Goal: Task Accomplishment & Management: Complete application form

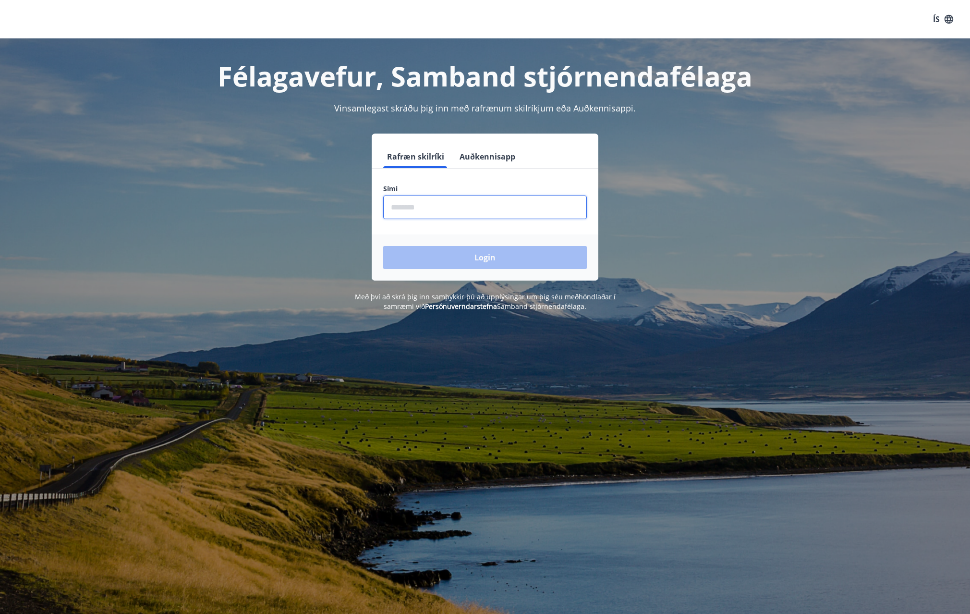
click at [412, 214] on input "phone" at bounding box center [485, 207] width 204 height 24
type input "********"
click at [383, 246] on button "Login" at bounding box center [485, 257] width 204 height 23
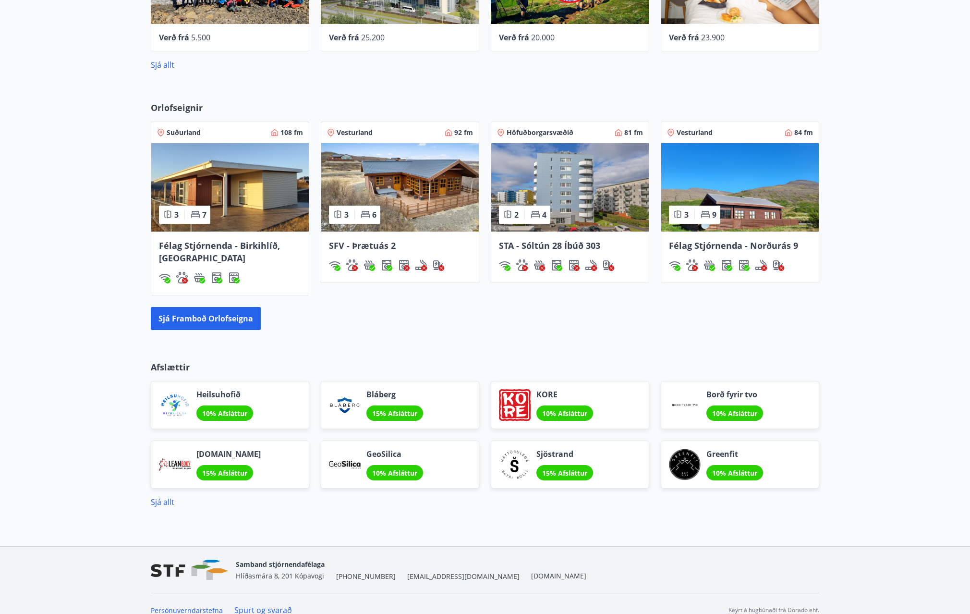
scroll to position [566, 0]
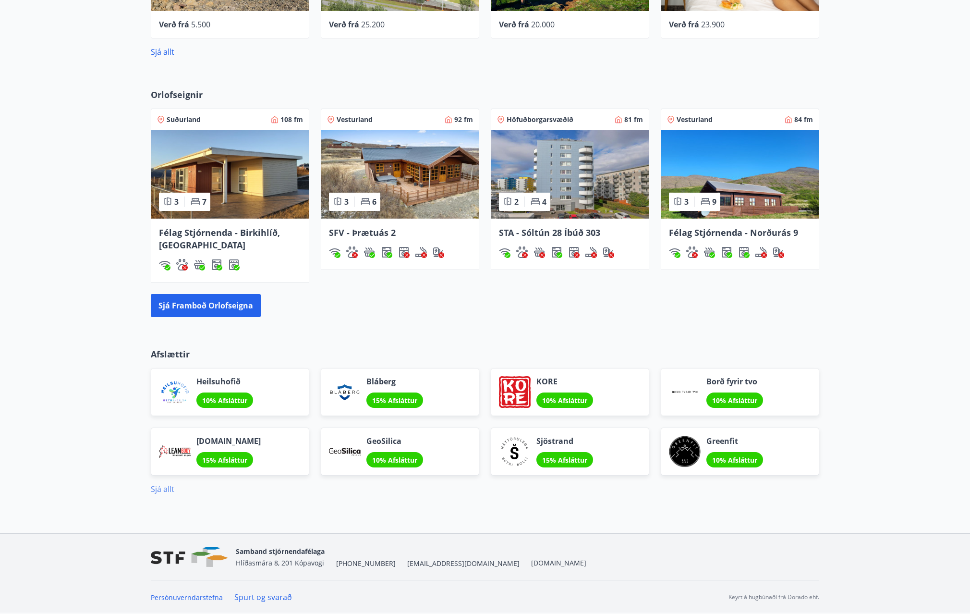
click at [168, 488] on link "Sjá allt" at bounding box center [163, 489] width 24 height 11
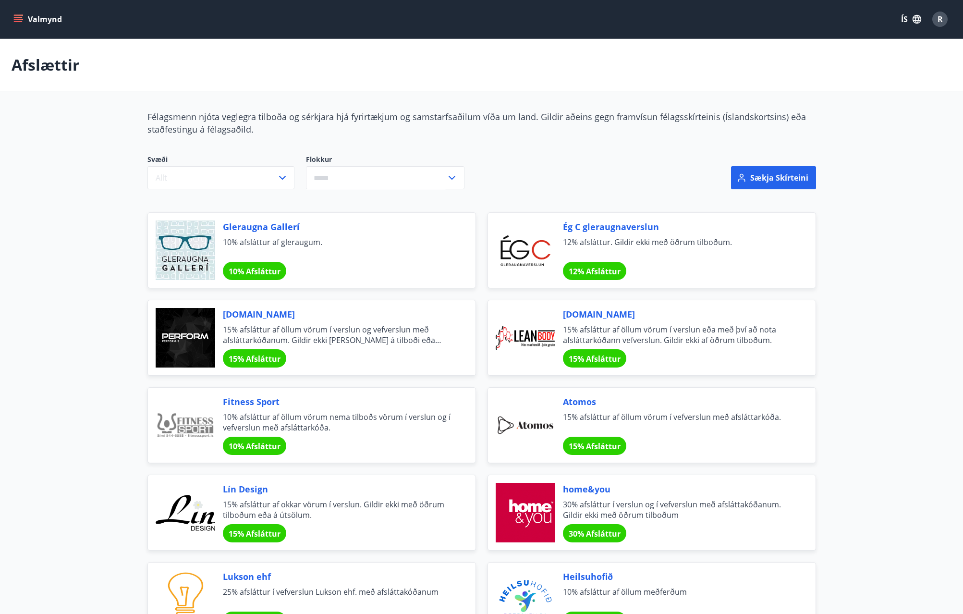
click at [14, 18] on icon "menu" at bounding box center [18, 17] width 9 height 1
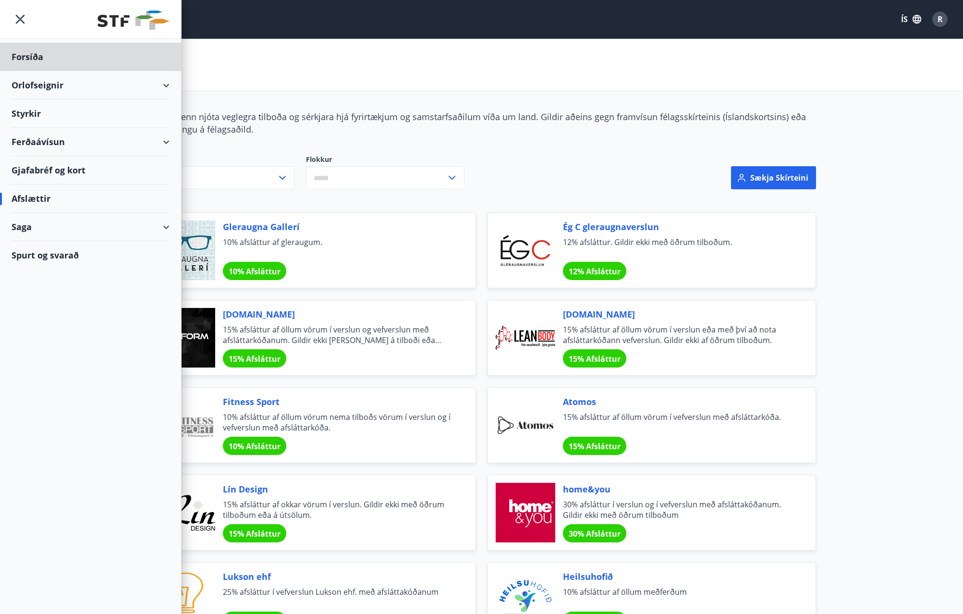
click at [22, 110] on div "Styrkir" at bounding box center [91, 113] width 158 height 28
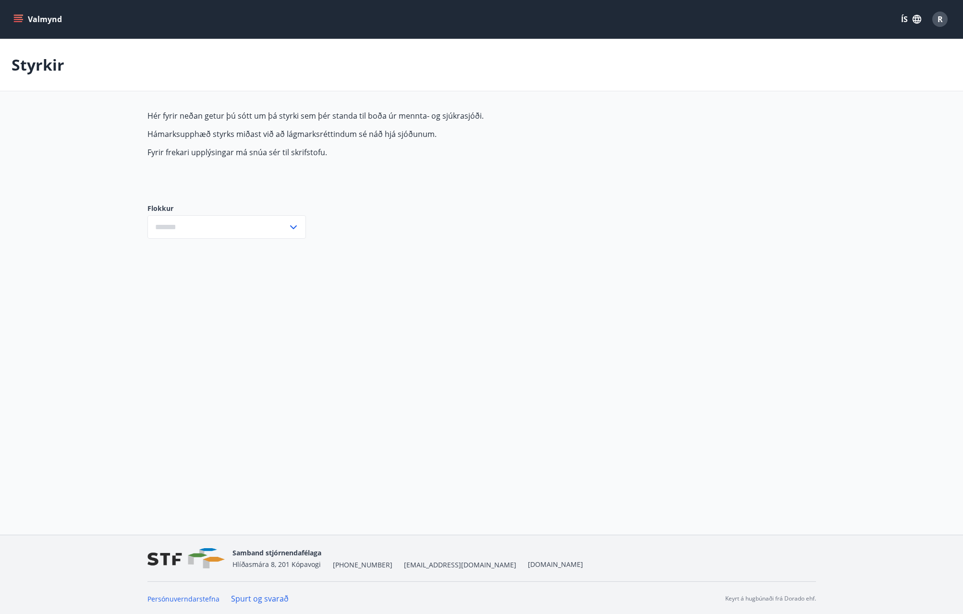
type input "***"
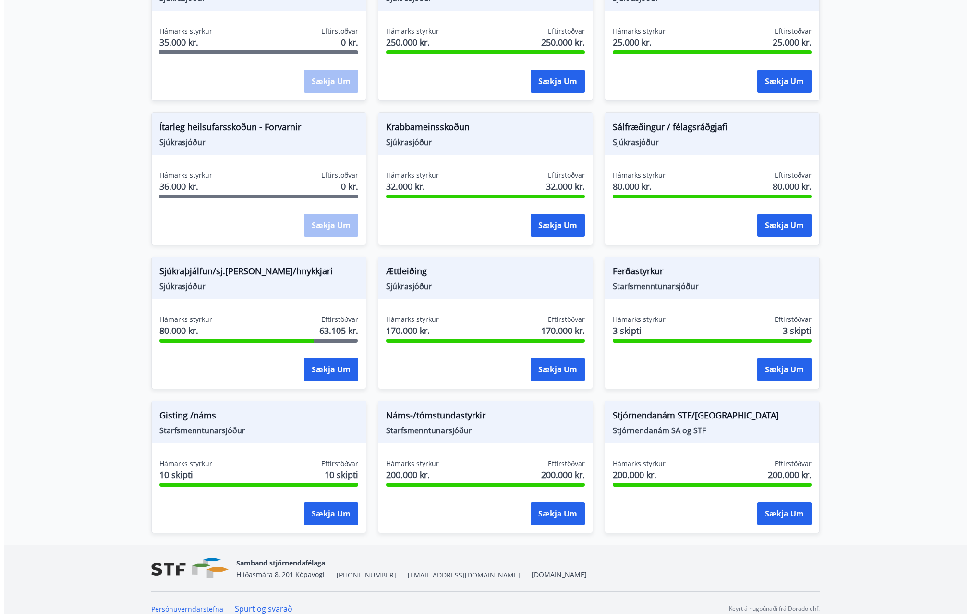
scroll to position [576, 0]
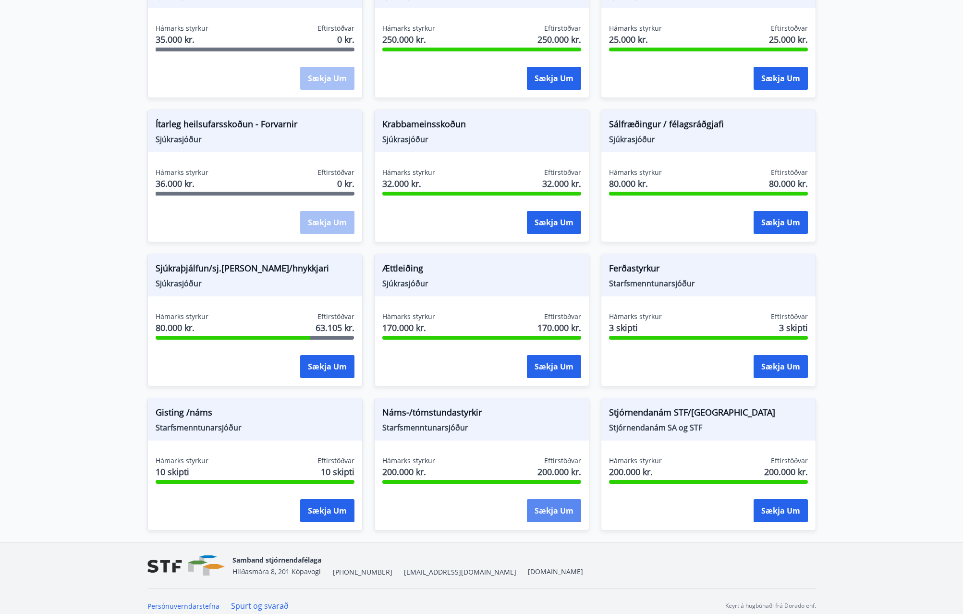
click at [540, 507] on button "Sækja um" at bounding box center [554, 510] width 54 height 23
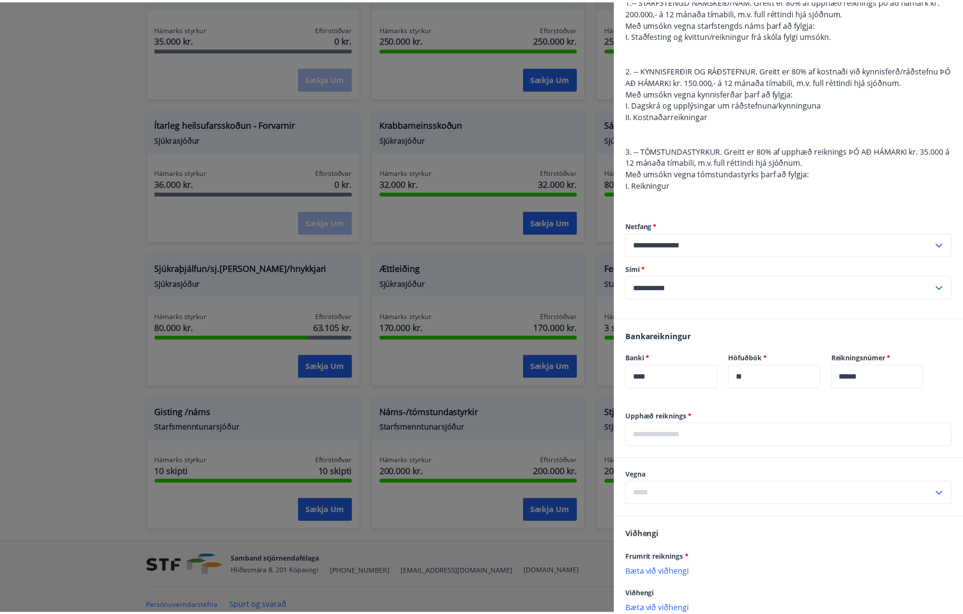
scroll to position [0, 0]
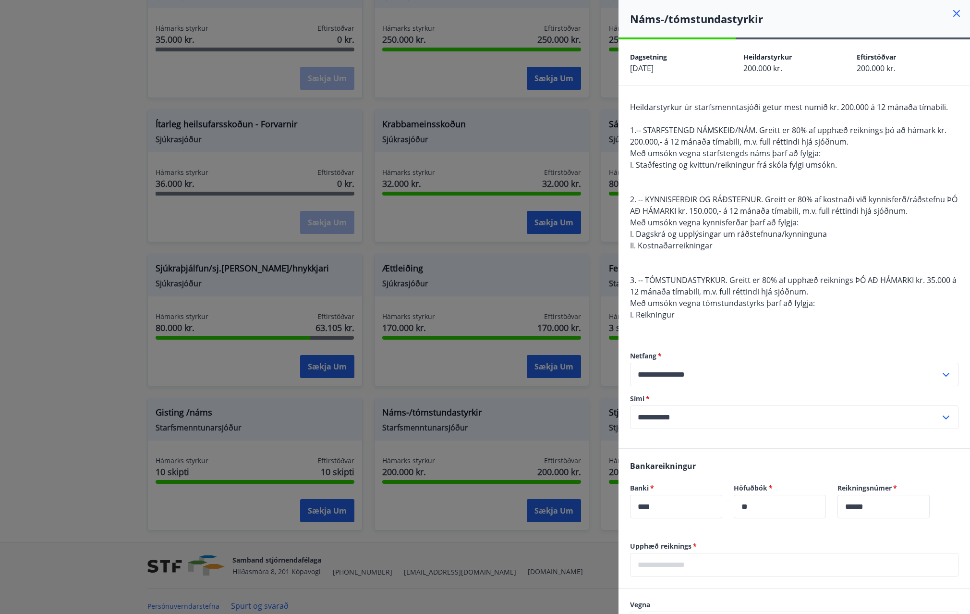
click at [308, 245] on div at bounding box center [485, 307] width 970 height 614
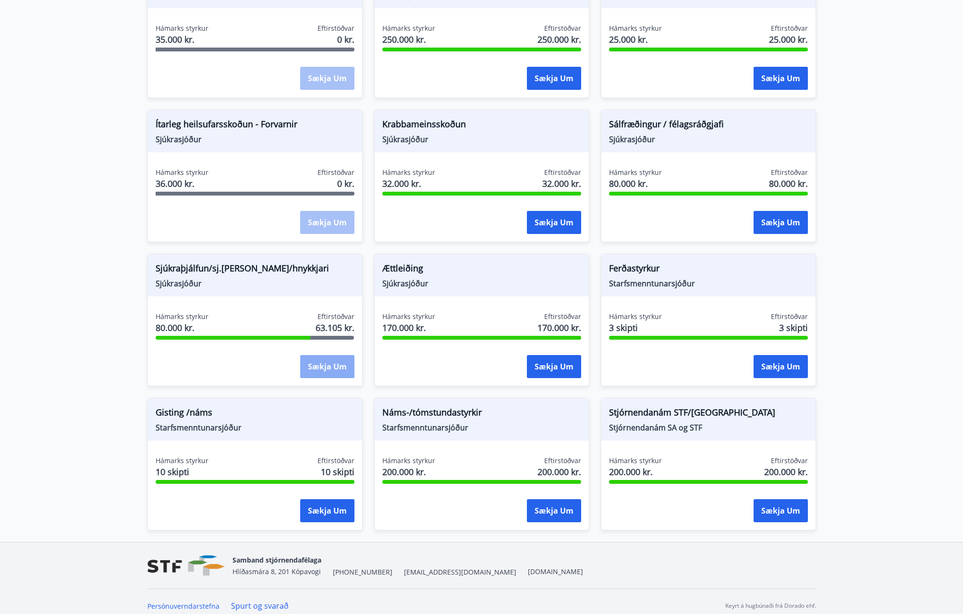
click at [318, 364] on button "Sækja um" at bounding box center [327, 366] width 54 height 23
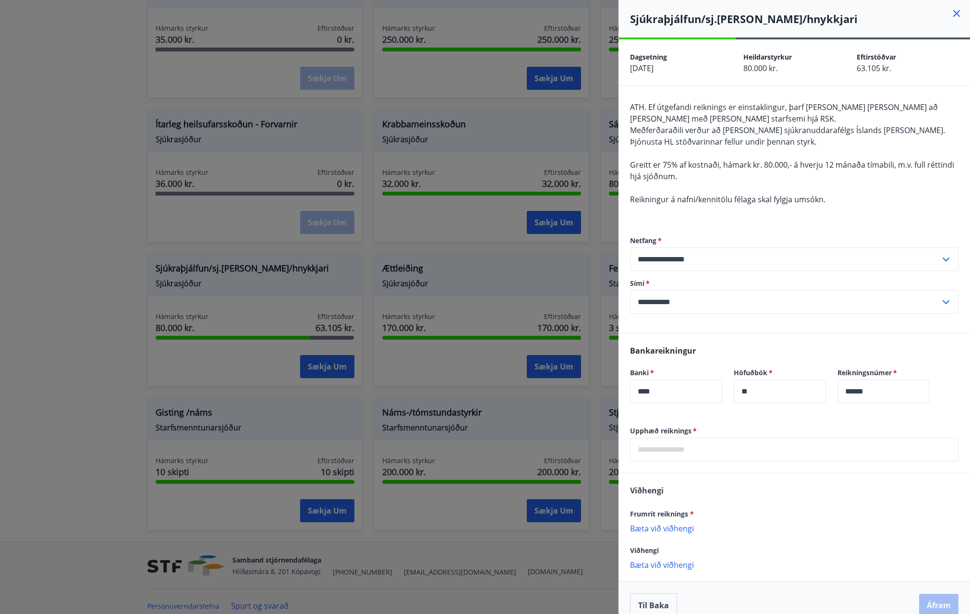
click at [449, 274] on div at bounding box center [485, 307] width 970 height 614
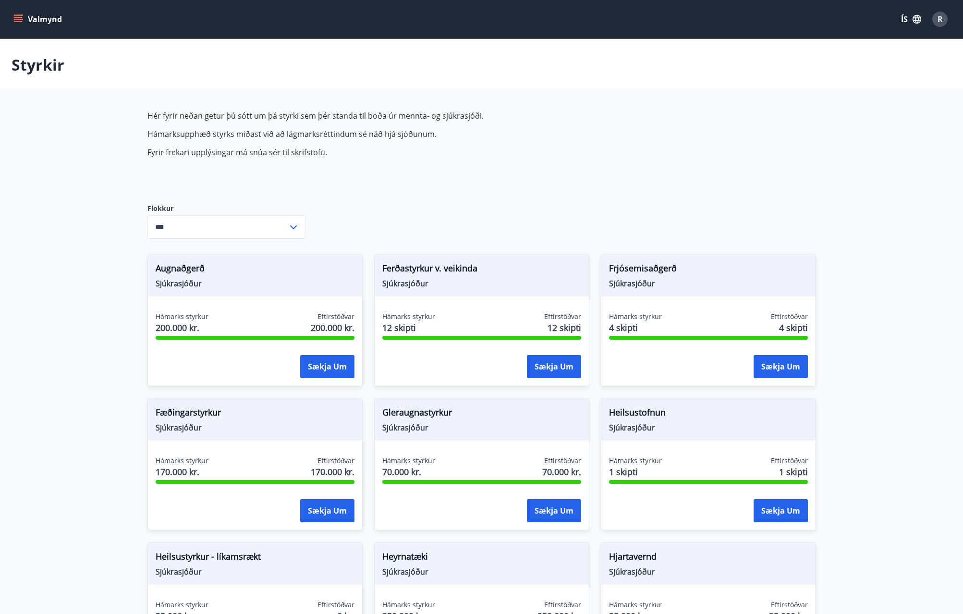
click at [19, 20] on icon "menu" at bounding box center [19, 19] width 11 height 1
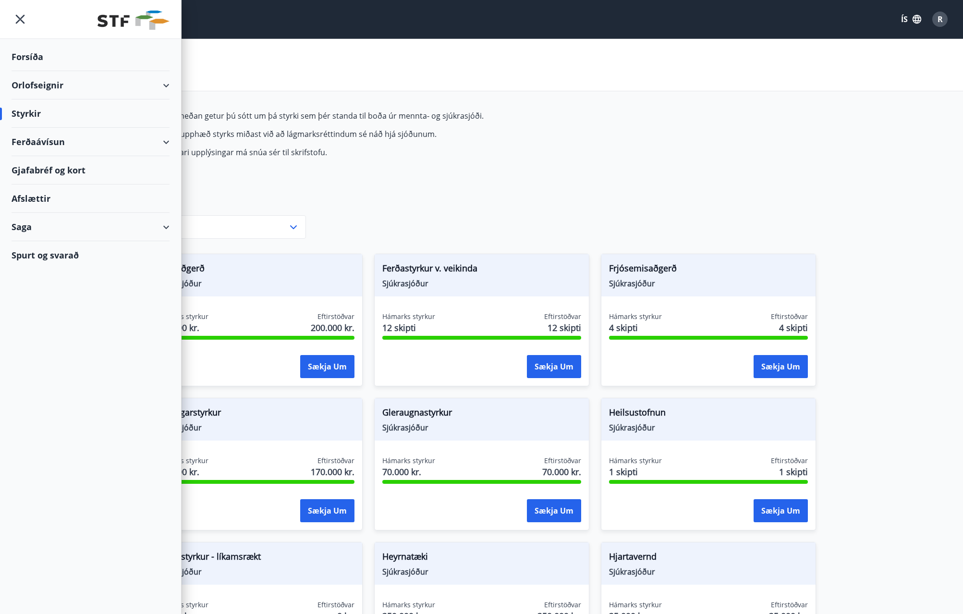
click at [18, 229] on div "Saga" at bounding box center [91, 227] width 158 height 28
click at [39, 355] on div "Styrkjasaga" at bounding box center [90, 352] width 143 height 20
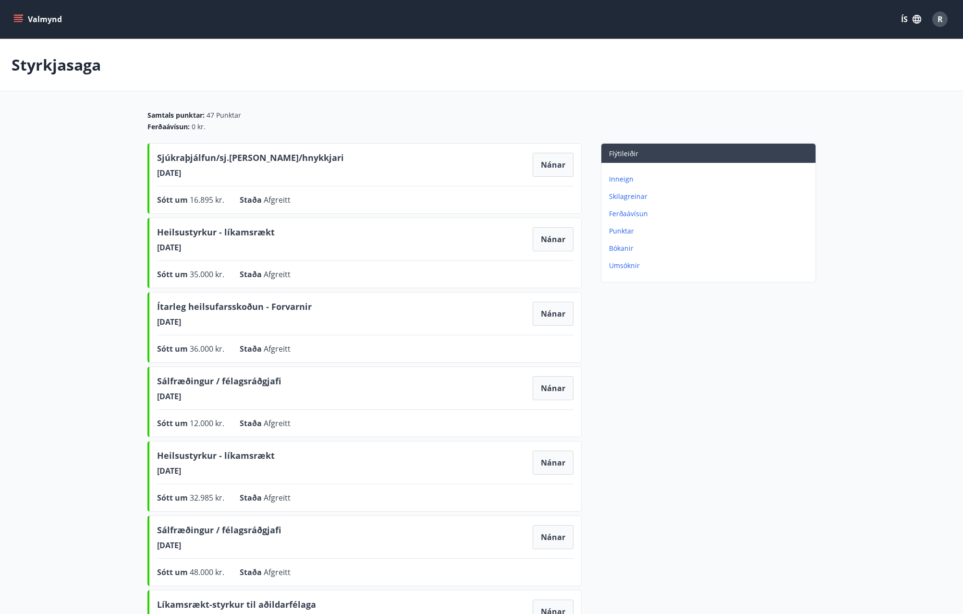
click at [631, 211] on p "Ferðaávísun" at bounding box center [710, 214] width 203 height 10
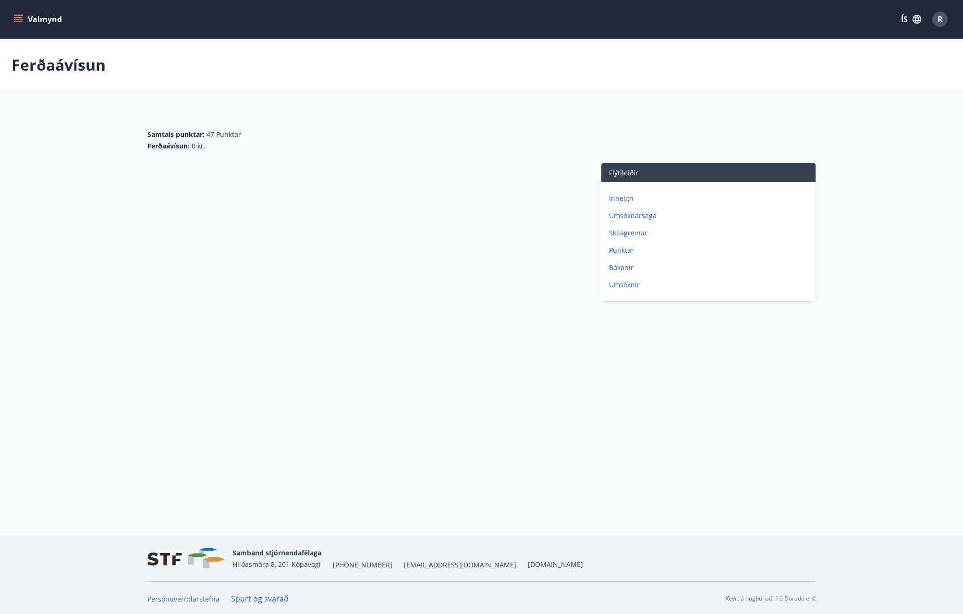
click at [621, 197] on p "Inneign" at bounding box center [710, 199] width 203 height 10
click at [24, 21] on button "Valmynd" at bounding box center [39, 19] width 54 height 17
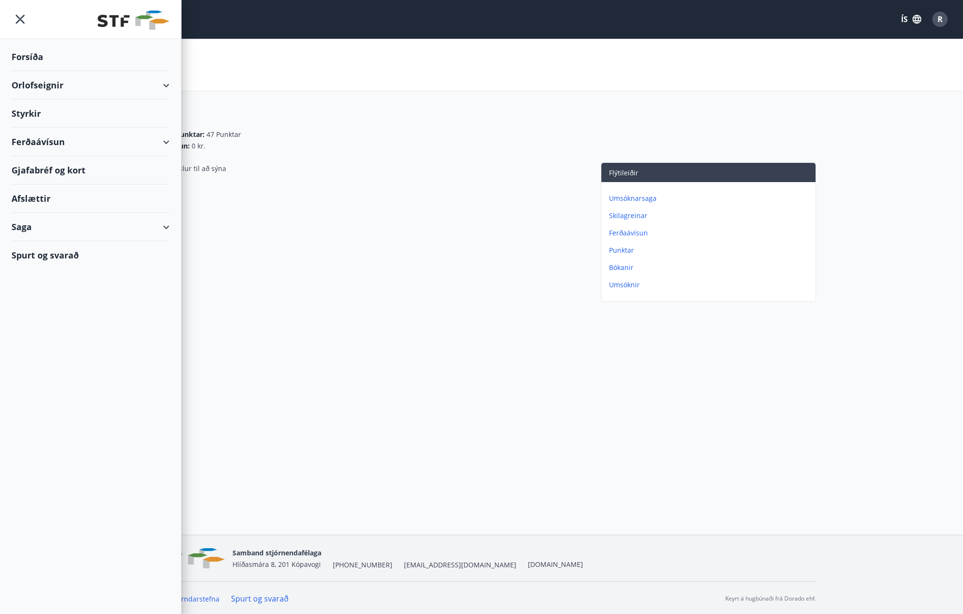
click at [41, 84] on div "Orlofseignir" at bounding box center [91, 85] width 158 height 28
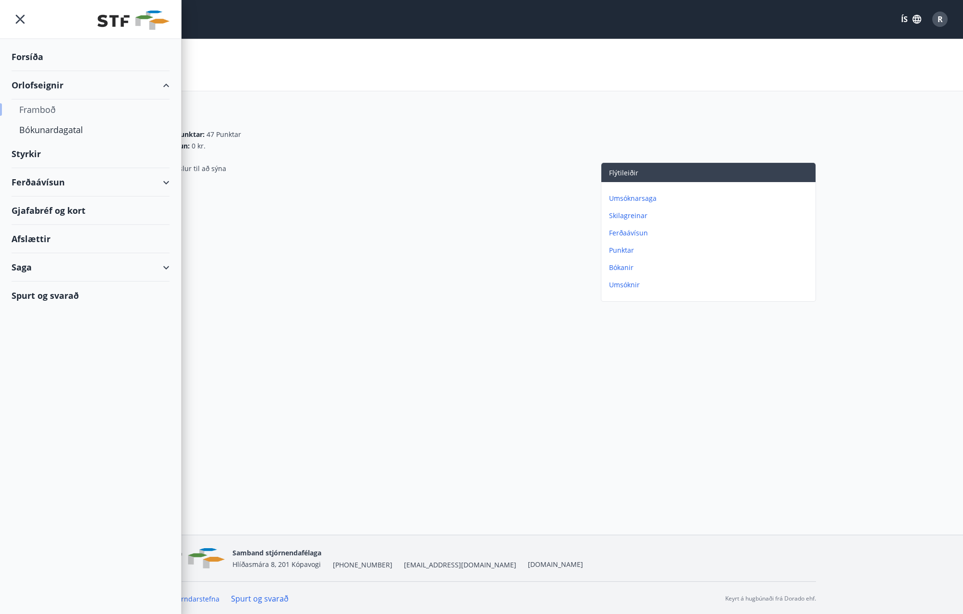
click at [40, 108] on div "Framboð" at bounding box center [90, 109] width 143 height 20
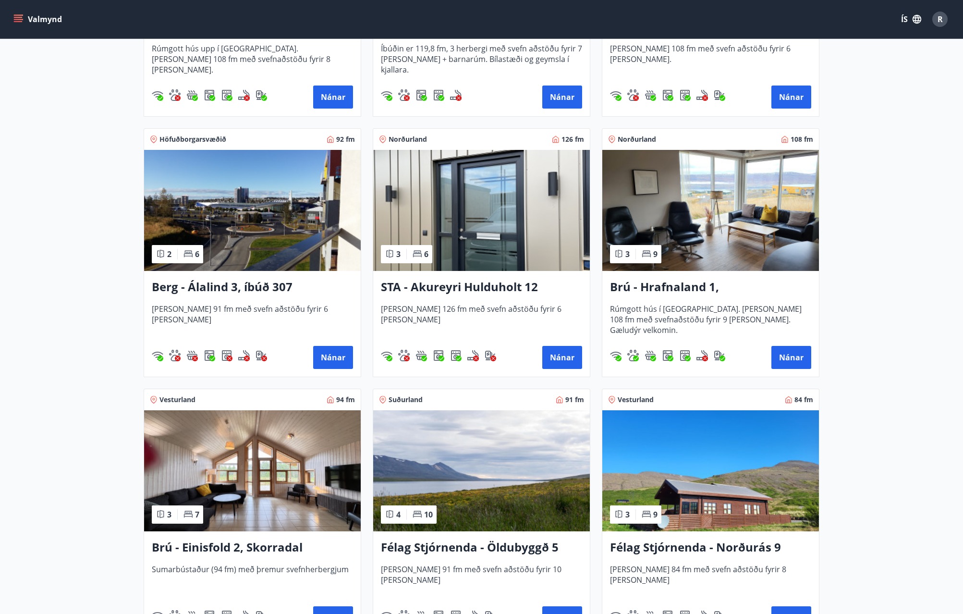
scroll to position [336, 0]
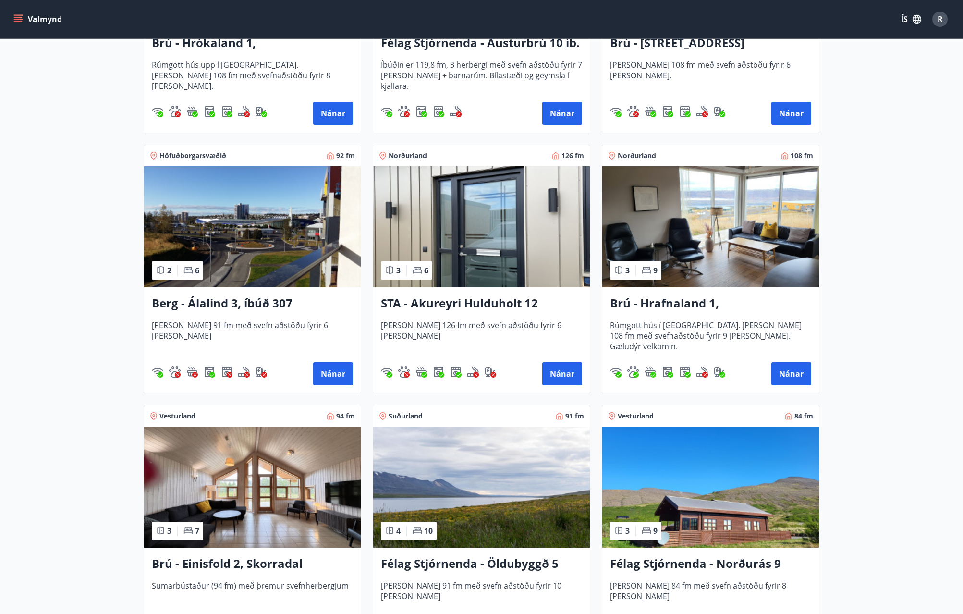
click at [24, 21] on button "Valmynd" at bounding box center [39, 19] width 54 height 17
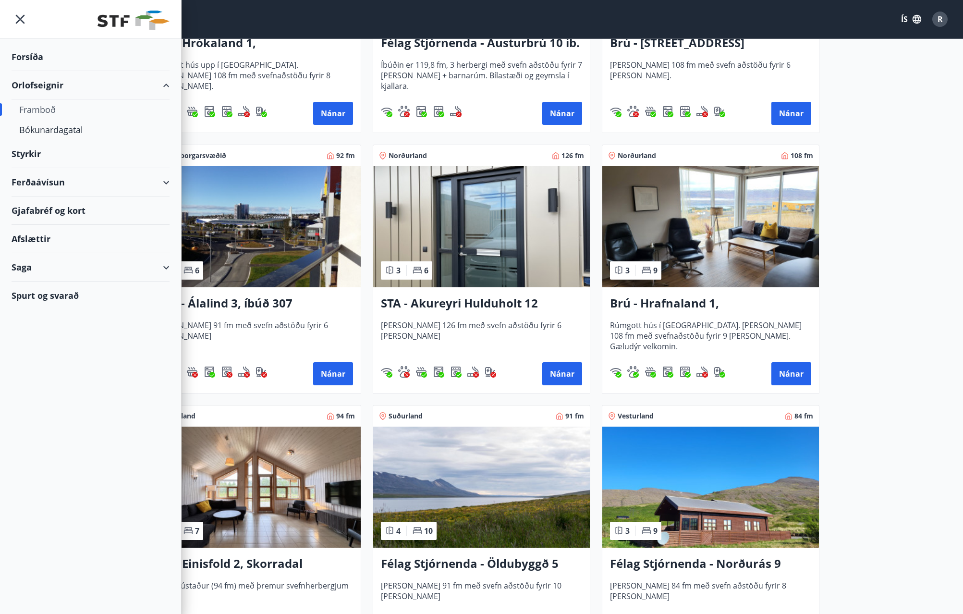
click at [29, 177] on div "Ferðaávísun" at bounding box center [91, 182] width 158 height 28
click at [33, 203] on div "Framboð" at bounding box center [90, 206] width 143 height 20
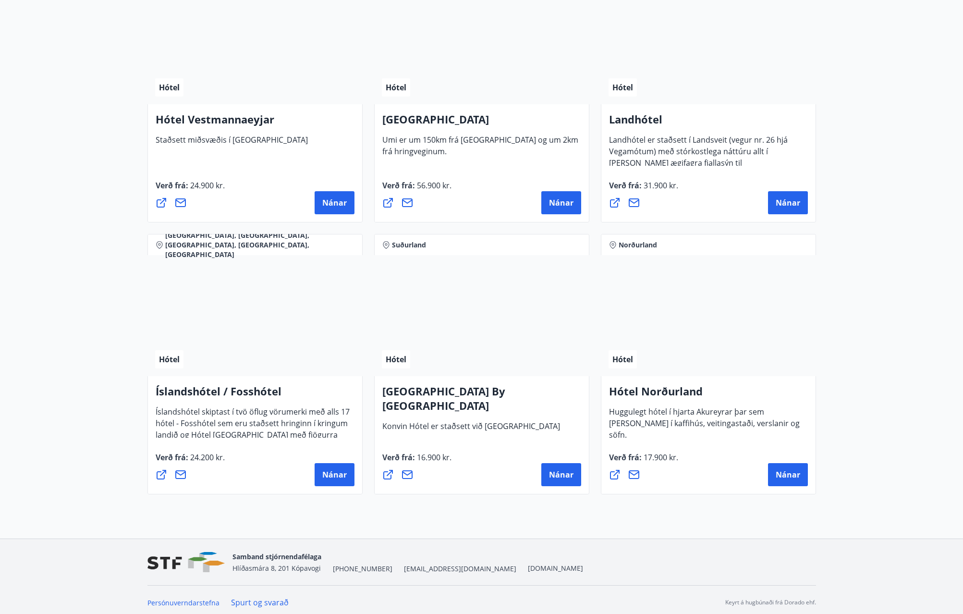
scroll to position [2132, 0]
